Goal: Download file/media

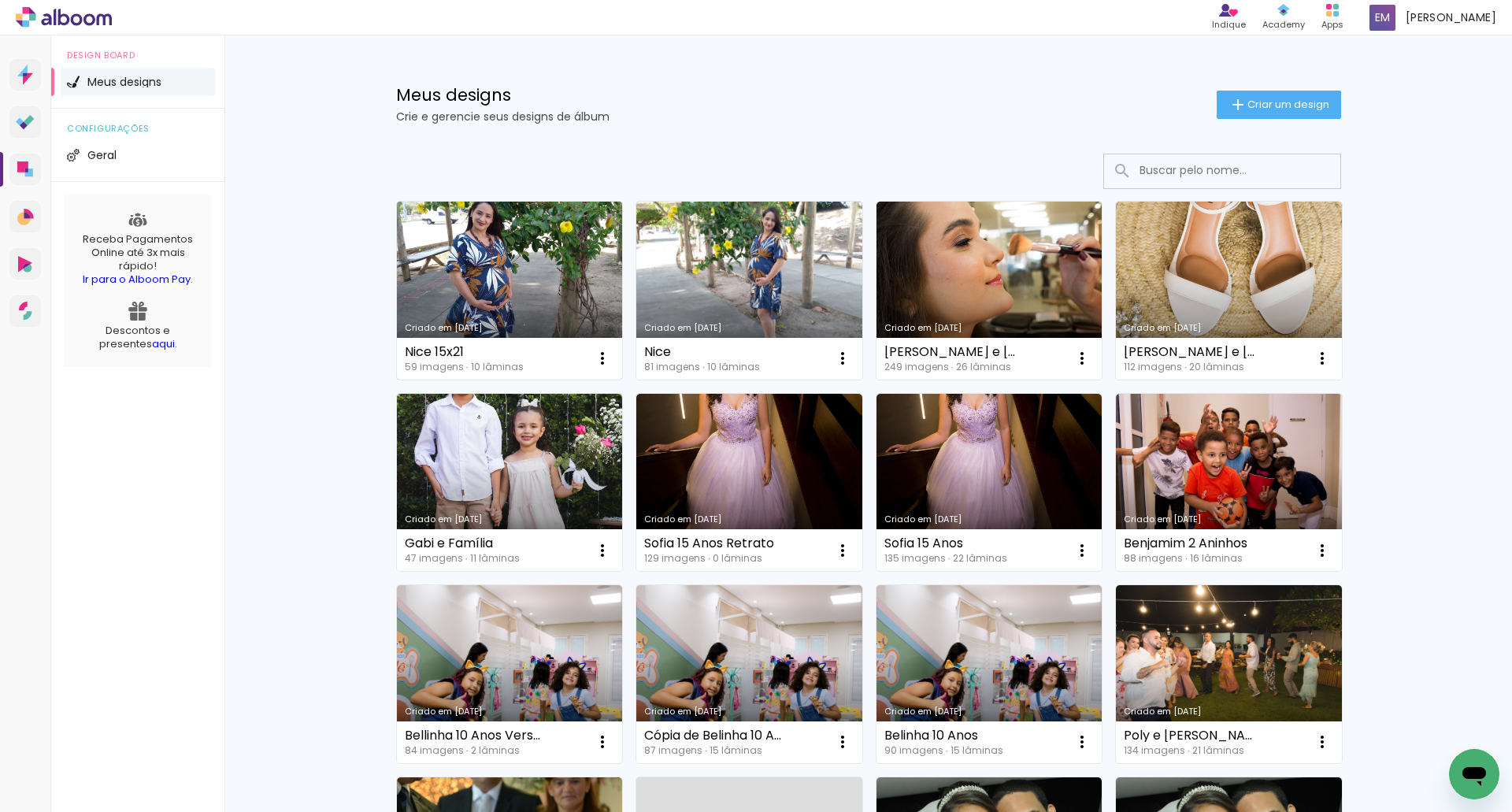
click at [461, 259] on link "Criado em 03/07/25" at bounding box center [509, 290] width 226 height 178
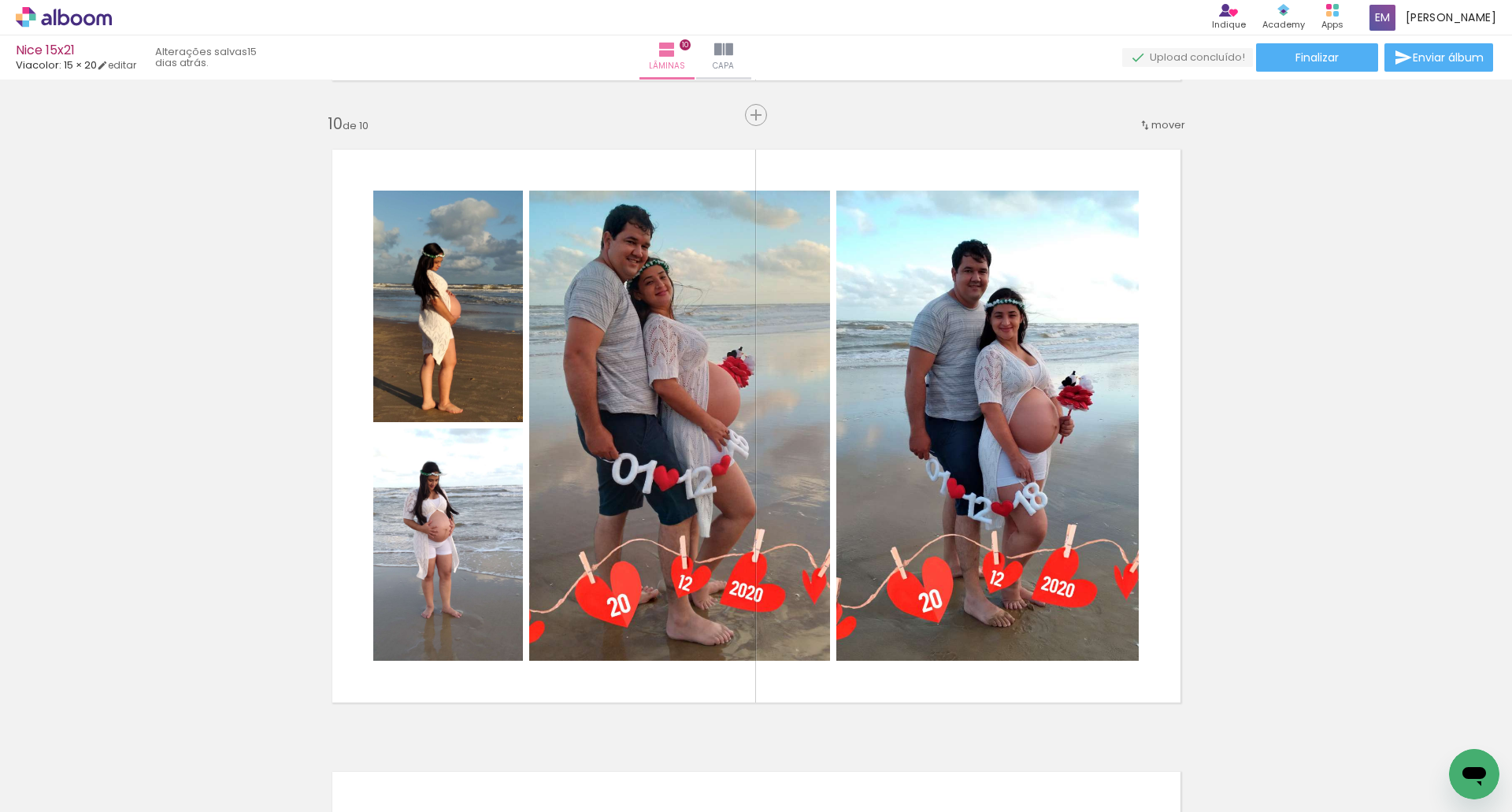
scroll to position [5569, 0]
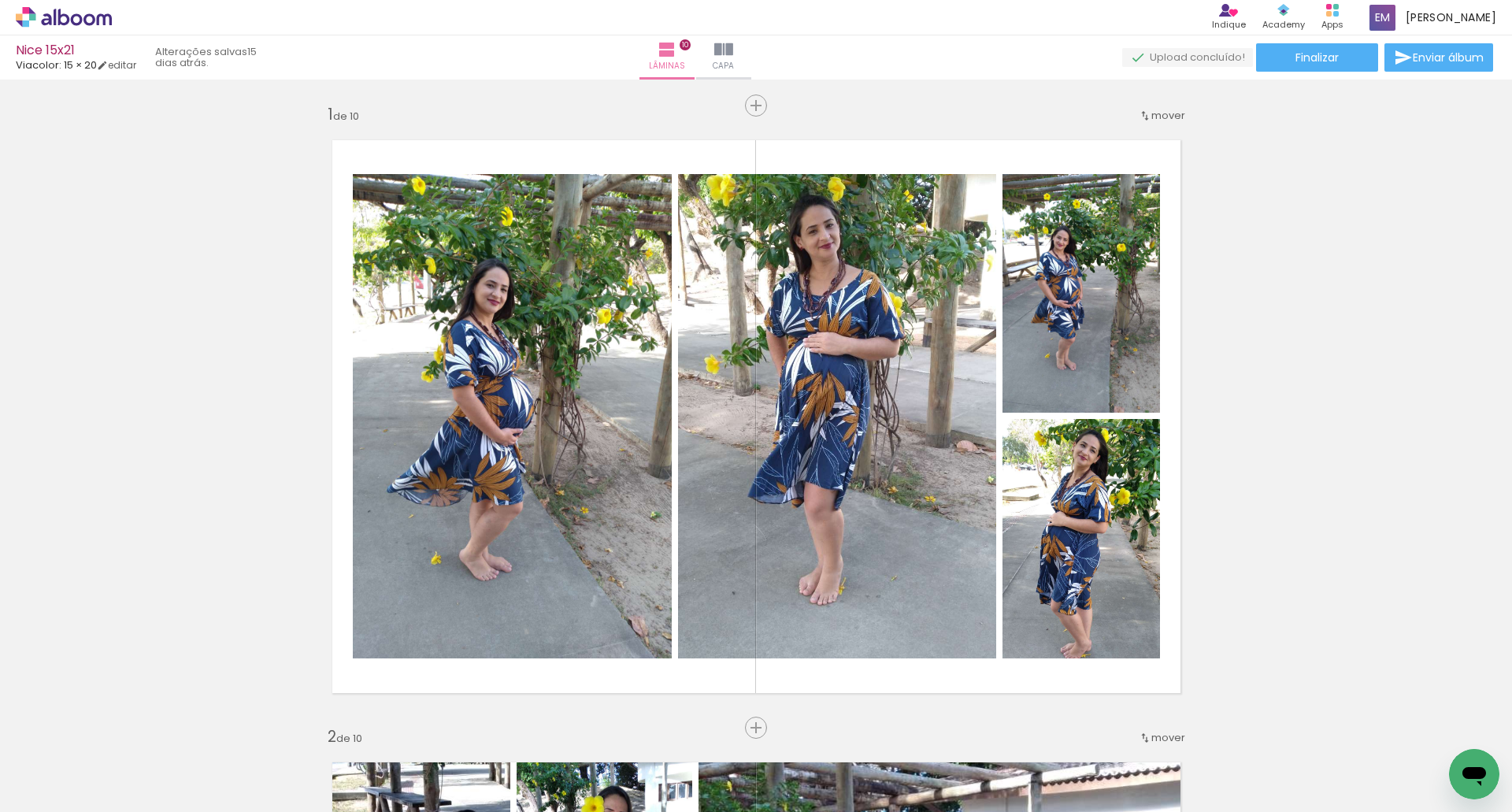
scroll to position [5569, 0]
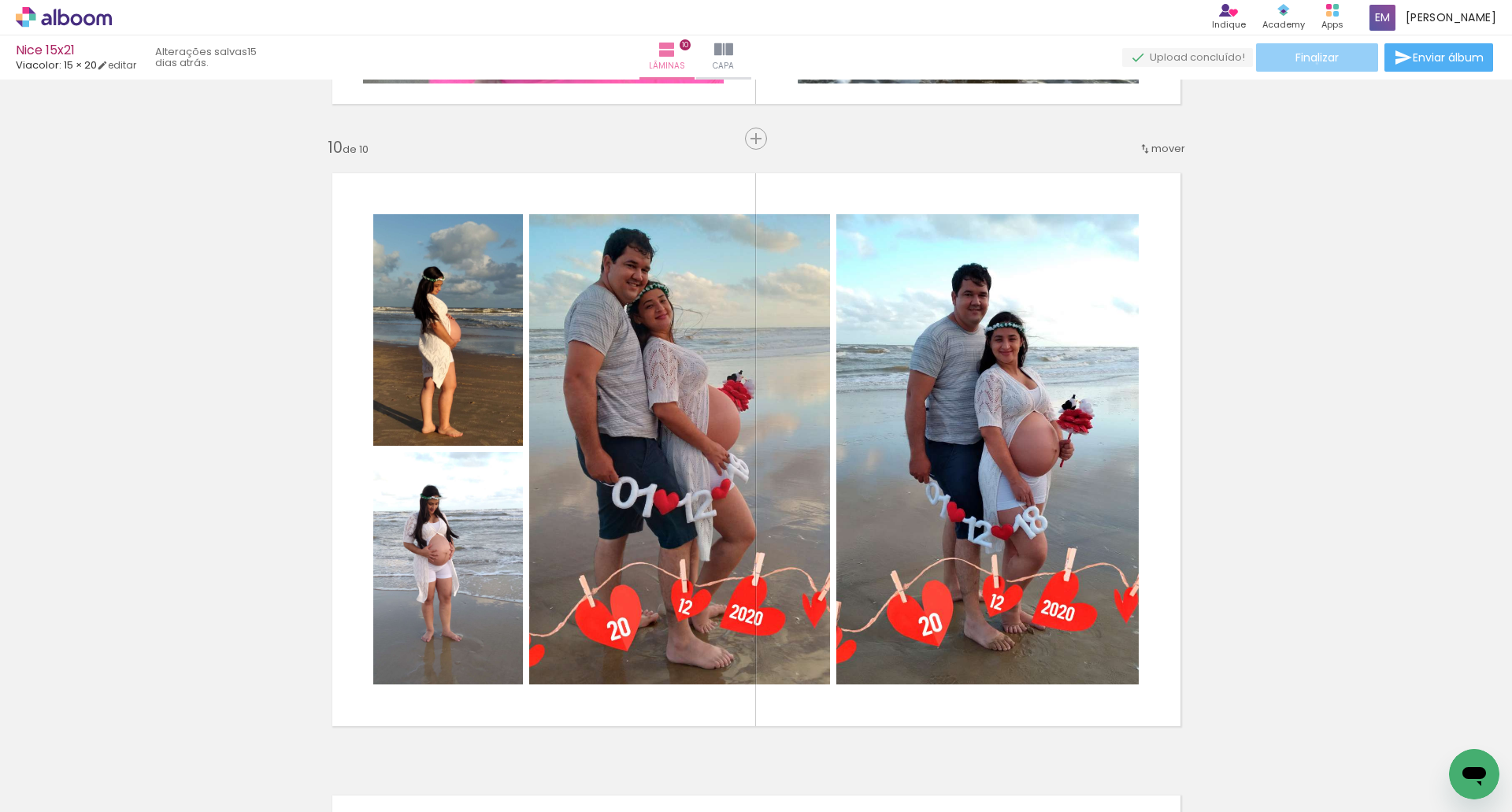
click at [1311, 63] on span "Finalizar" at bounding box center [1317, 58] width 43 height 11
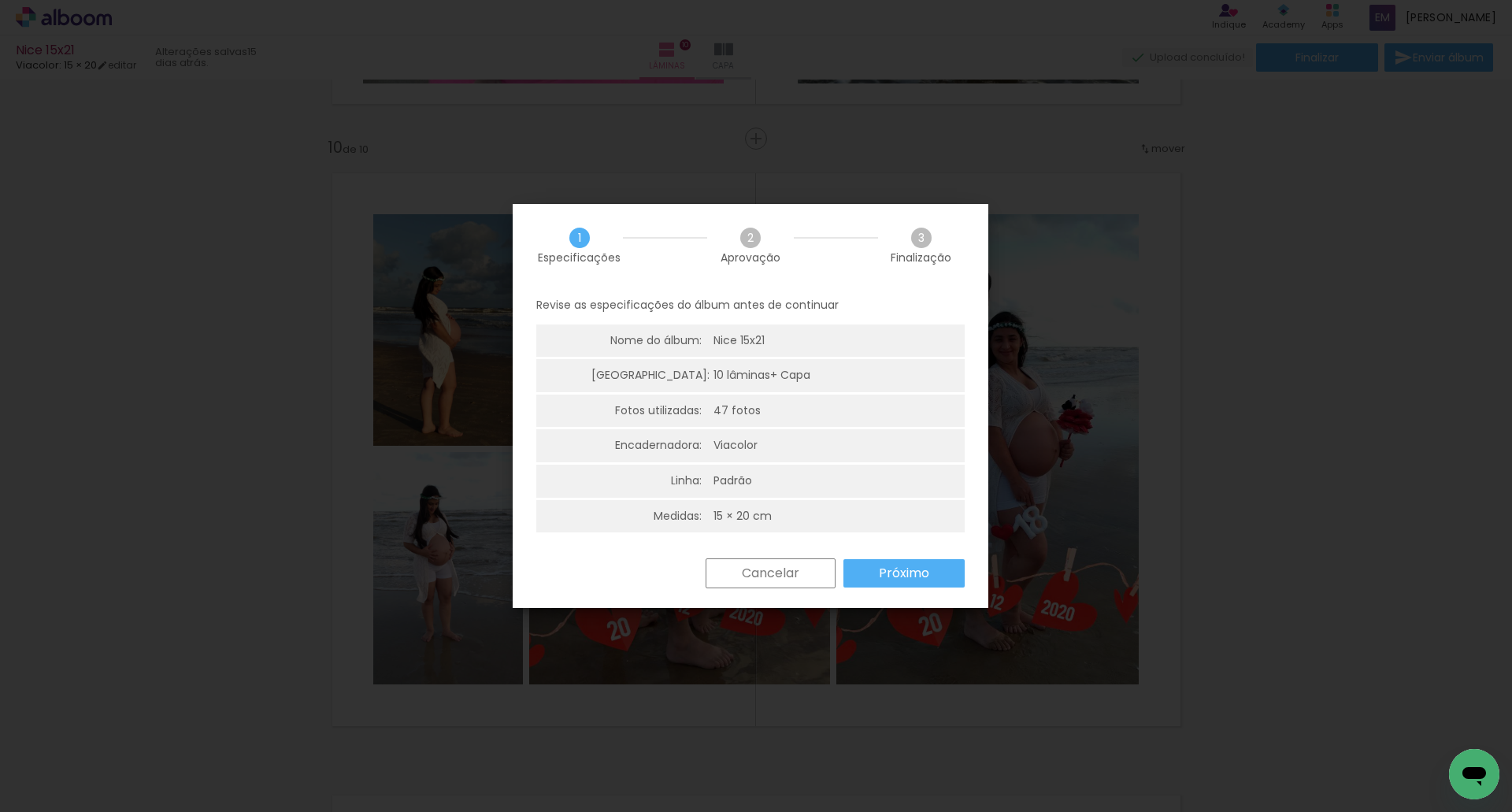
click at [946, 554] on div "Revise as especificações do álbum antes de continuar Nome do álbum: Nice 15x21 …" at bounding box center [750, 423] width 476 height 272
click at [941, 574] on paper-button "Próximo" at bounding box center [904, 573] width 122 height 28
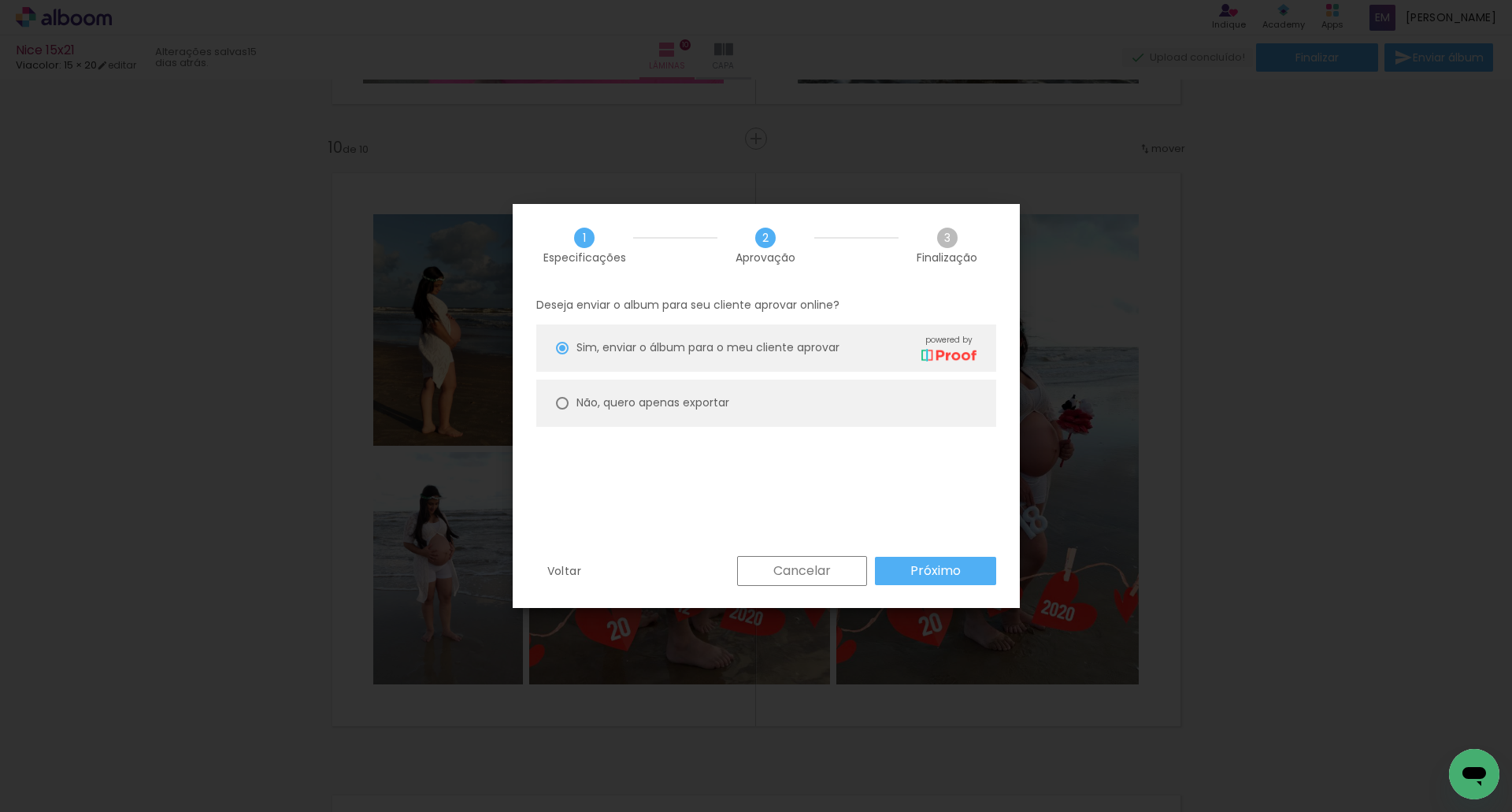
click at [813, 411] on paper-radio-button "Não, quero apenas exportar" at bounding box center [766, 403] width 460 height 47
type paper-radio-button "on"
click at [0, 0] on slot "Próximo" at bounding box center [0, 0] width 0 height 0
type input "Alta, 300 DPI"
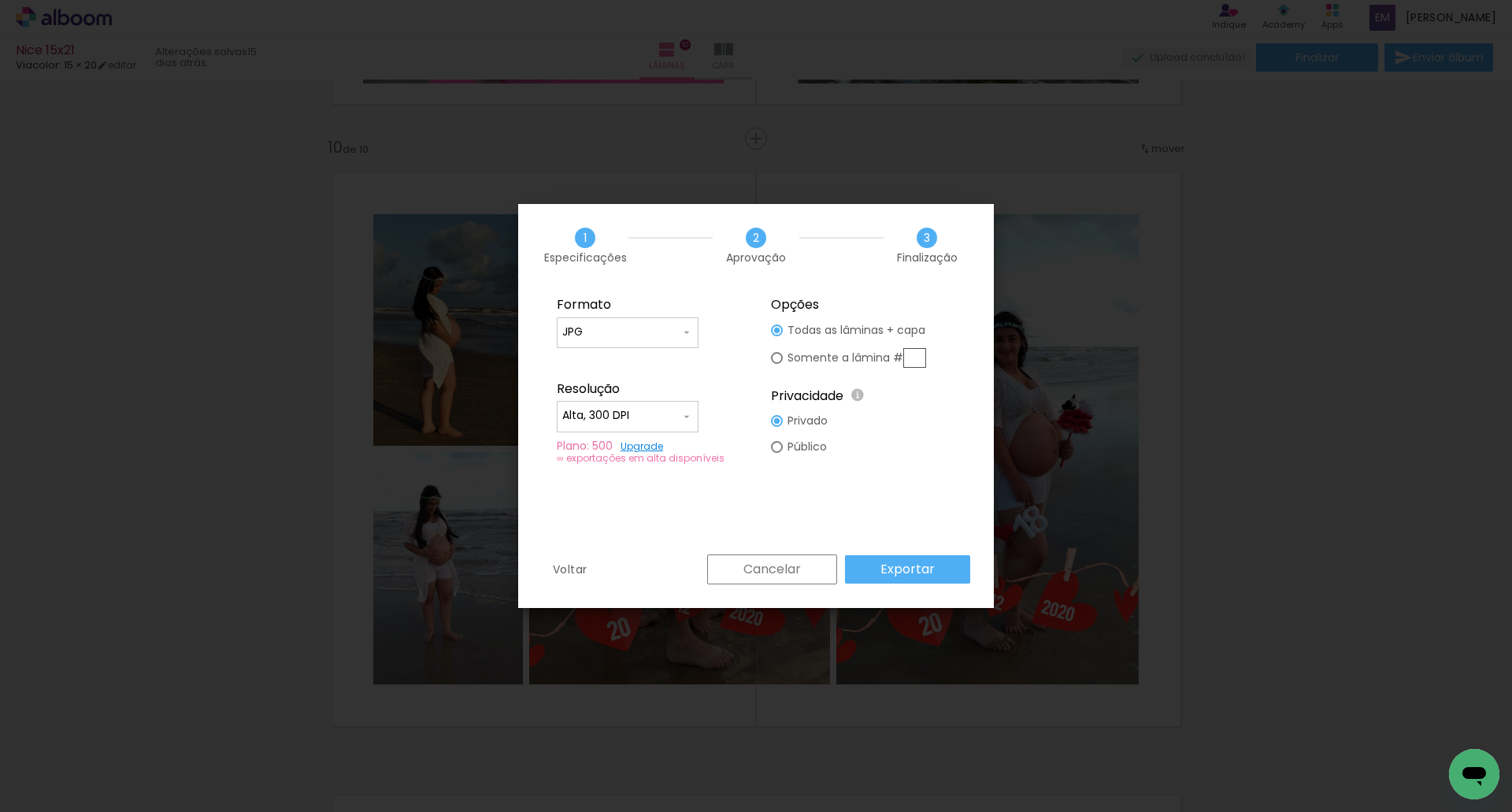
click at [0, 0] on slot "Exportar" at bounding box center [0, 0] width 0 height 0
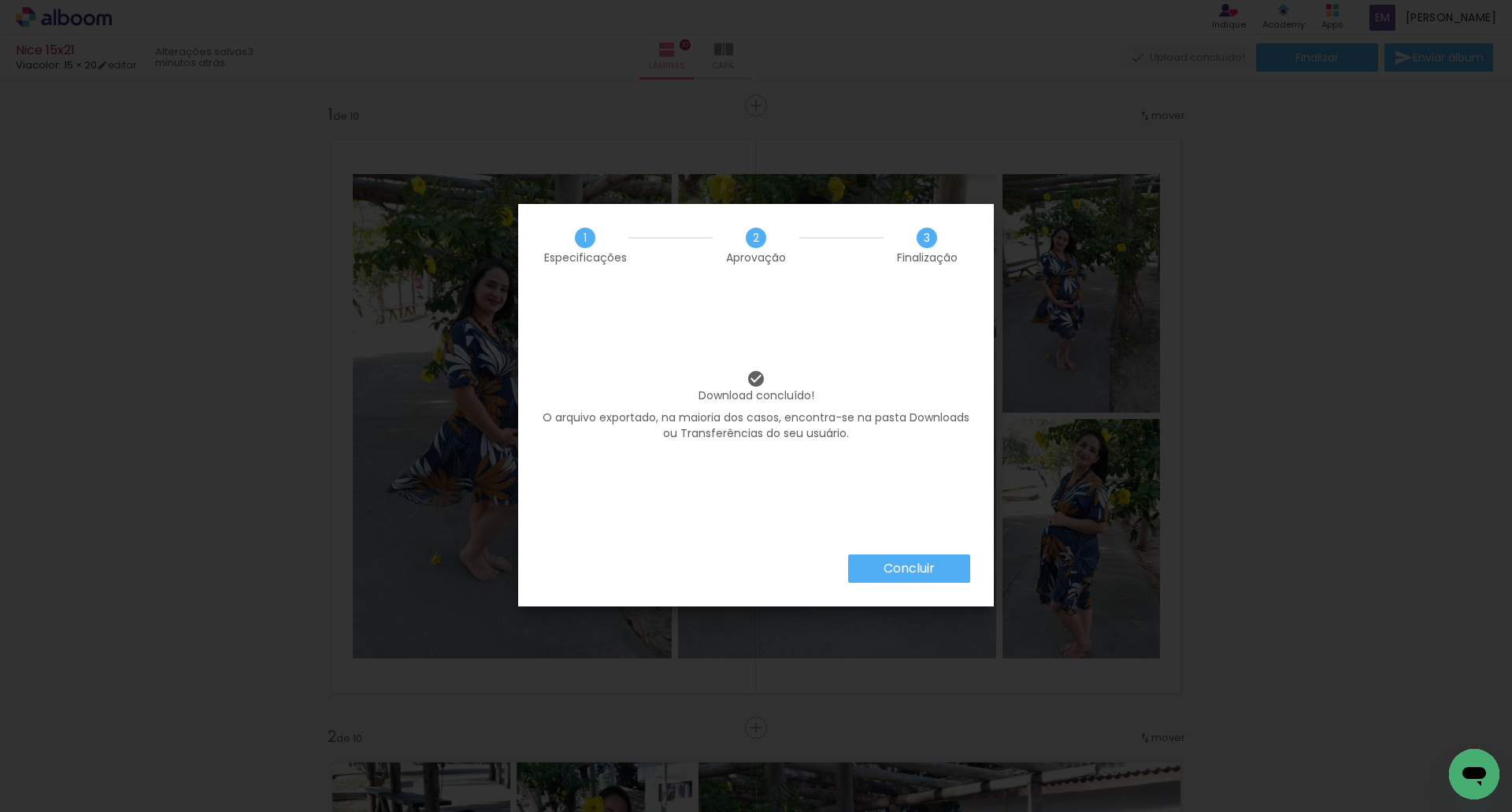
scroll to position [5569, 0]
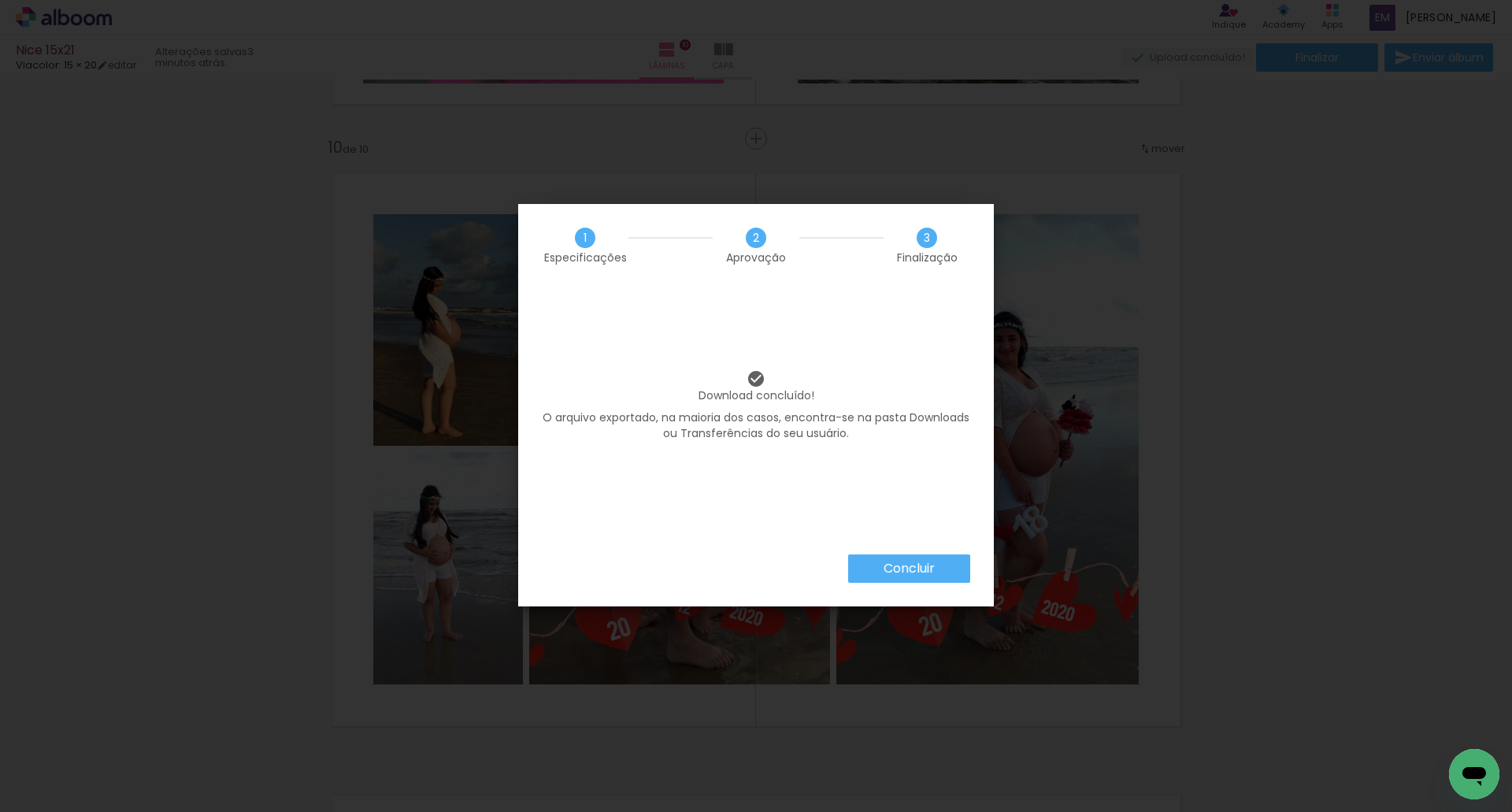
drag, startPoint x: 902, startPoint y: 533, endPoint x: 910, endPoint y: 550, distance: 18.8
click at [910, 546] on div "Download concluído! O arquivo exportado, na maioria dos casos, encontra-se na p…" at bounding box center [756, 421] width 476 height 268
click at [912, 558] on paper-button "Concluir" at bounding box center [909, 568] width 122 height 28
